Goal: Information Seeking & Learning: Learn about a topic

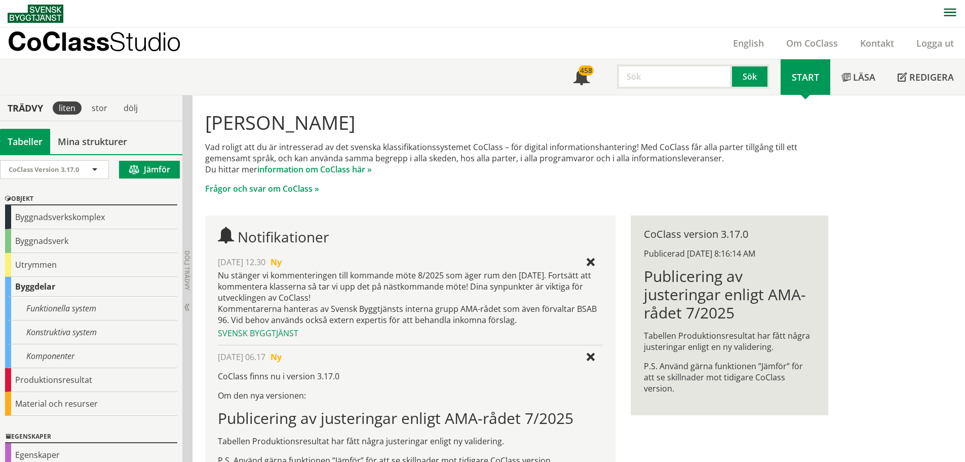
drag, startPoint x: 46, startPoint y: 215, endPoint x: 219, endPoint y: 231, distance: 173.9
click at [46, 215] on div "Byggnadsverkskomplex" at bounding box center [91, 217] width 172 height 24
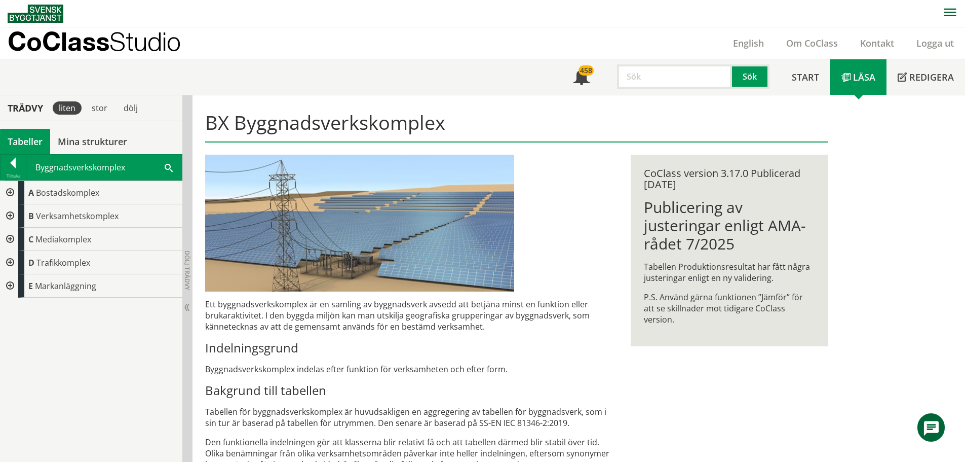
click at [630, 374] on div "BX Byggnadsverkskomplex Ett byggnadsverkskomplex är en samling av byggnadsverk …" at bounding box center [517, 321] width 649 height 452
